Goal: Information Seeking & Learning: Find specific fact

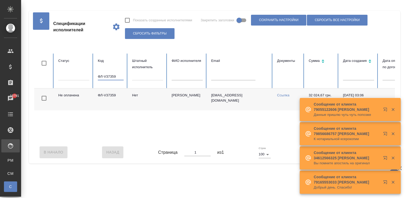
click at [115, 78] on input "ФЛ-V37359" at bounding box center [111, 76] width 26 height 7
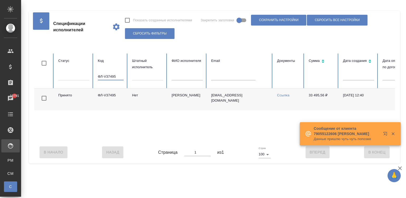
click at [241, 108] on td "[EMAIL_ADDRESS][DOMAIN_NAME]" at bounding box center [240, 100] width 66 height 22
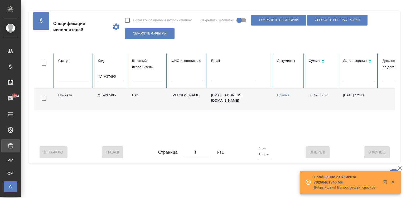
click at [103, 78] on input "ФЛ-V37495" at bounding box center [111, 76] width 26 height 7
paste input "28"
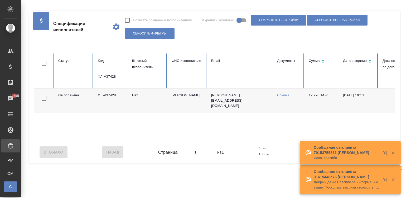
click at [112, 78] on input "ФЛ-V37428" at bounding box center [111, 76] width 26 height 7
paste input "ФЛ-V372"
click at [278, 147] on div "В Начало Назад Страница 1 из 1 Строк 100 100 Вперед В [GEOGRAPHIC_DATA]" at bounding box center [214, 152] width 361 height 22
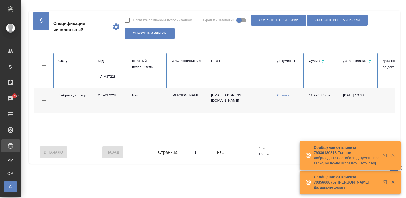
click at [107, 76] on input "ФЛ-V37228" at bounding box center [111, 76] width 26 height 7
paste input "086"
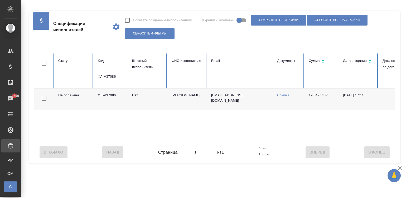
type input "ФЛ-V37086"
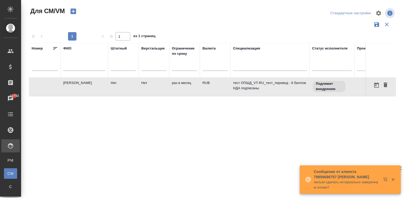
drag, startPoint x: 0, startPoint y: 0, endPoint x: 286, endPoint y: 67, distance: 293.7
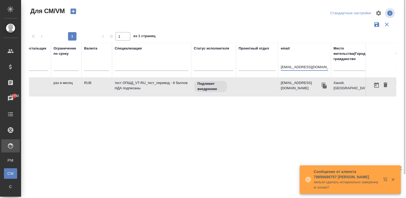
paste input "aydayamangeldi"
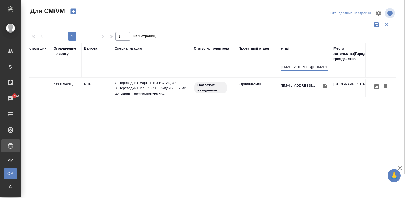
type input "aydayamangeldi@gmail.com"
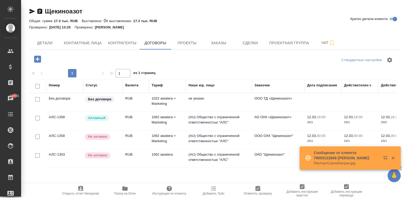
click at [220, 115] on td "(AU) Общество с ограниченной ответственностью "АЛС"" at bounding box center [219, 121] width 66 height 18
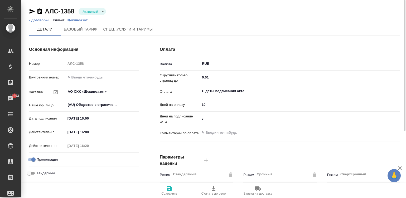
type input "1062 awatera + Marketing"
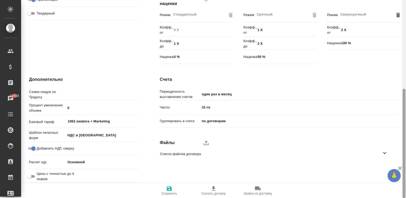
click at [405, 154] on div at bounding box center [404, 99] width 4 height 199
type input "Стандартный шаблон - [PHONE_NUMBER] - ВЫБЕРИ МЕНЯ!"
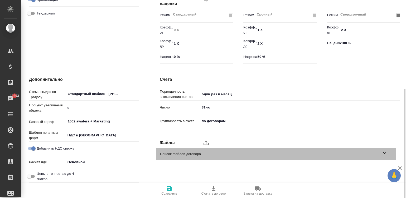
click at [236, 153] on span "Список файлов договора" at bounding box center [270, 154] width 221 height 5
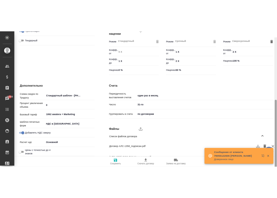
scroll to position [169, 0]
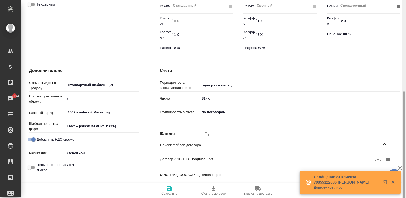
drag, startPoint x: 404, startPoint y: 130, endPoint x: 404, endPoint y: 149, distance: 18.2
click at [404, 149] on div at bounding box center [404, 144] width 3 height 107
click at [376, 158] on icon "button" at bounding box center [378, 159] width 6 height 6
